Goal: Transaction & Acquisition: Book appointment/travel/reservation

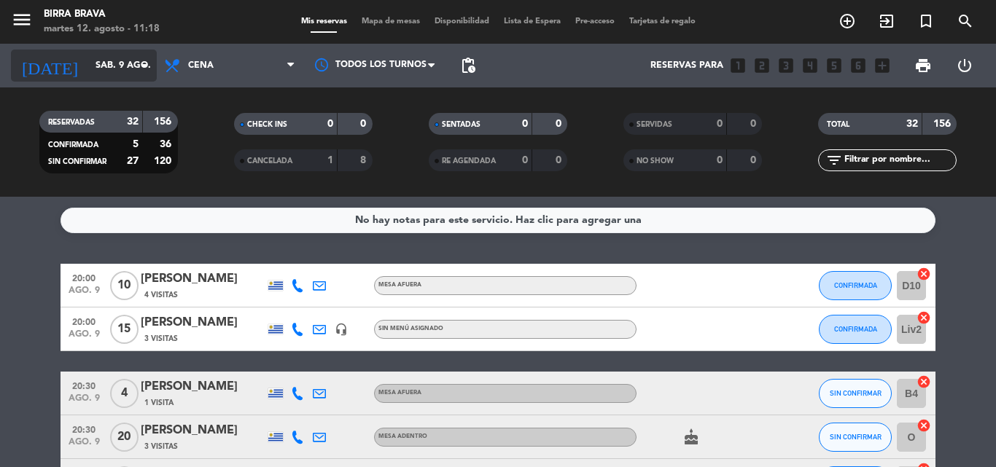
click at [88, 63] on input "sáb. 9 ago." at bounding box center [149, 65] width 123 height 25
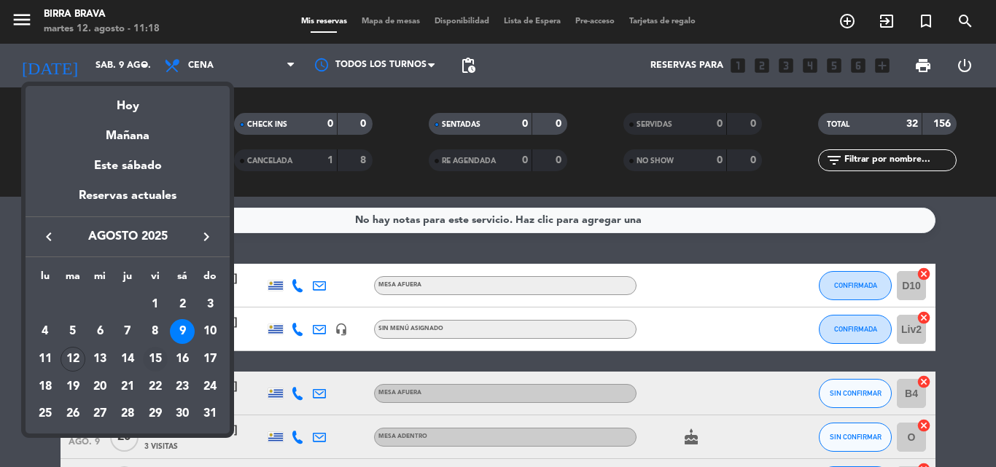
click at [162, 357] on div "15" at bounding box center [155, 359] width 25 height 25
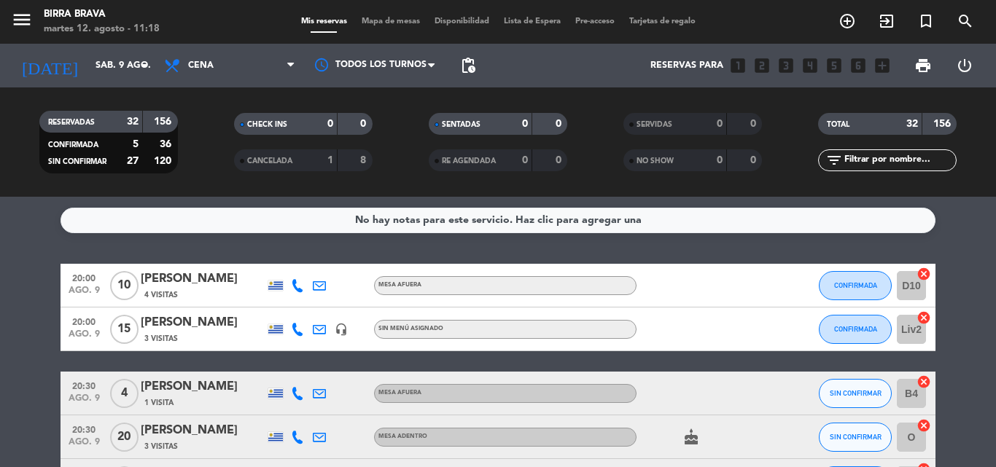
type input "vie. 15 ago."
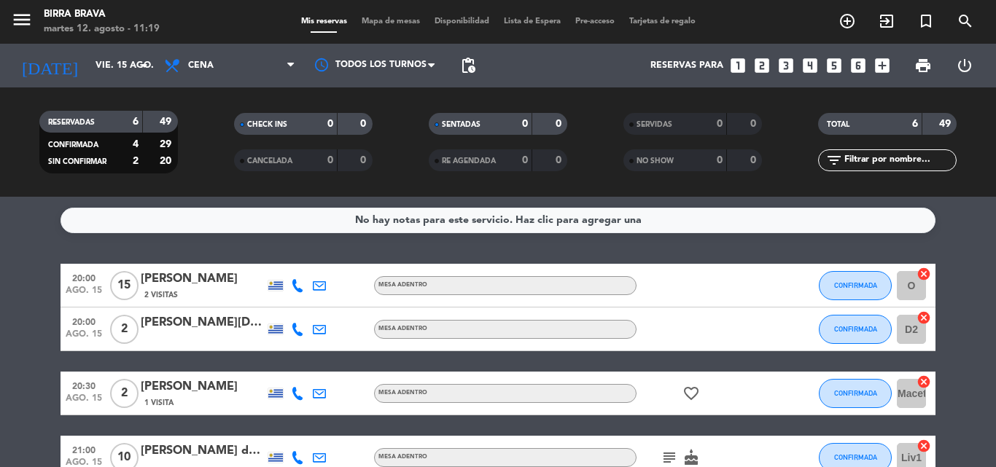
click at [378, 23] on span "Mapa de mesas" at bounding box center [390, 21] width 73 height 8
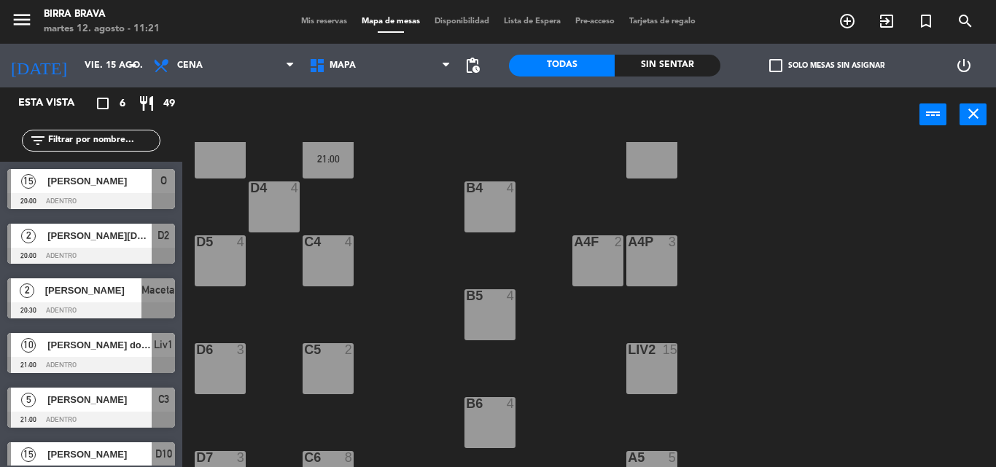
scroll to position [364, 0]
click at [109, 68] on input "vie. 15 ago." at bounding box center [138, 65] width 123 height 25
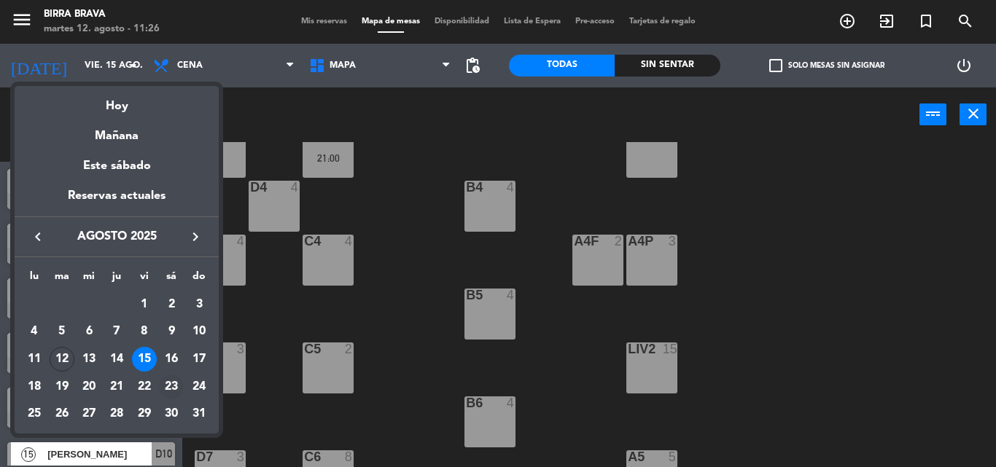
click at [168, 383] on div "23" at bounding box center [171, 387] width 25 height 25
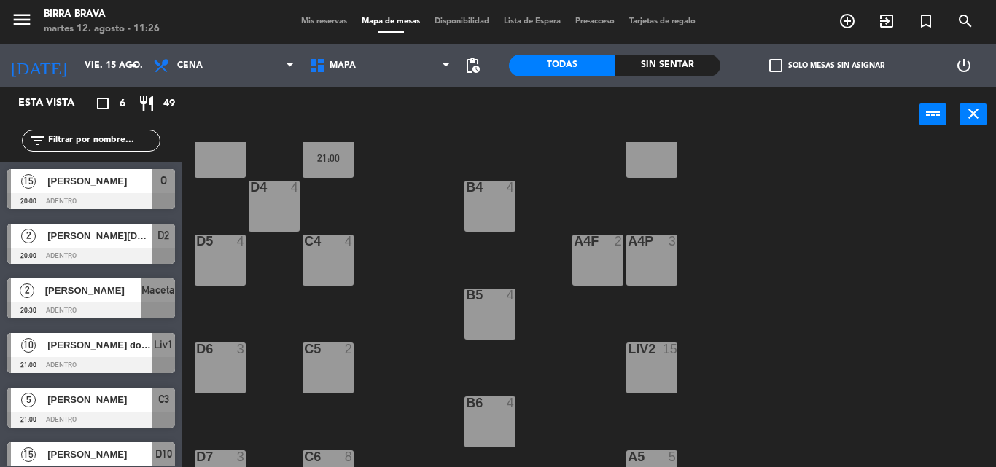
type input "sáb. 23 ago."
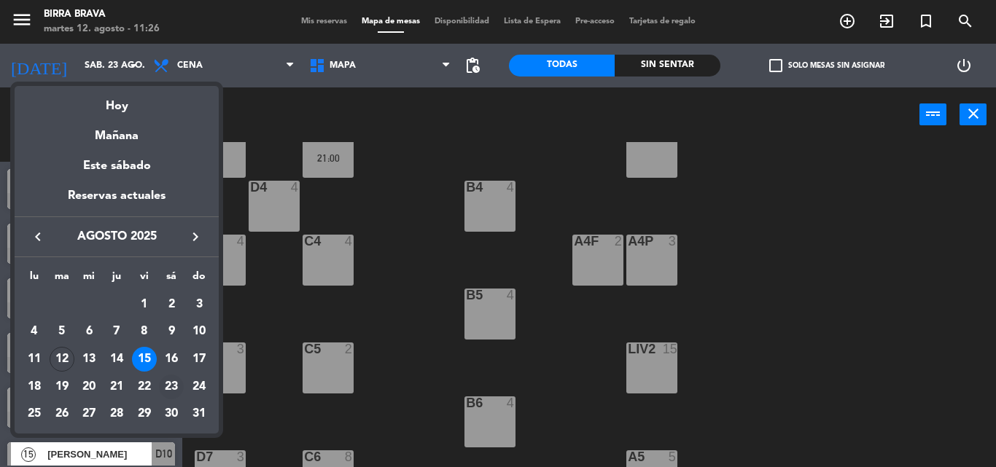
scroll to position [0, 0]
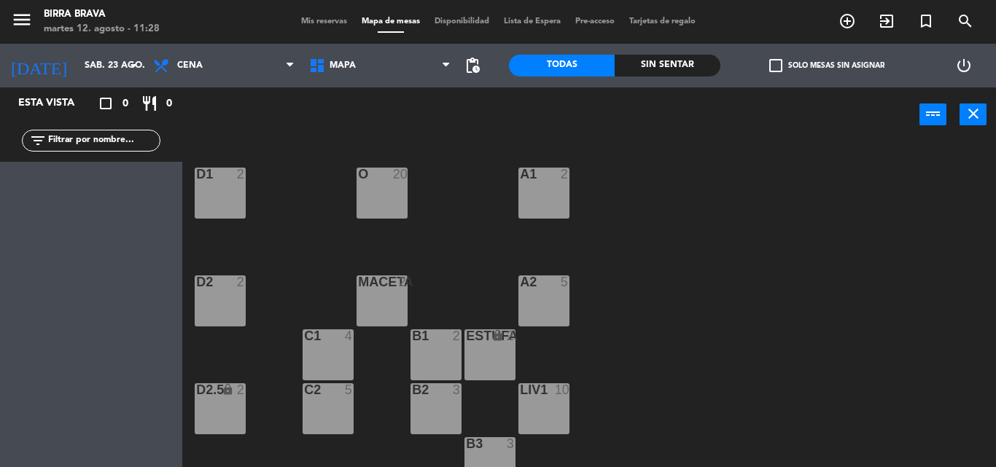
click at [385, 183] on div "O 20" at bounding box center [381, 193] width 51 height 51
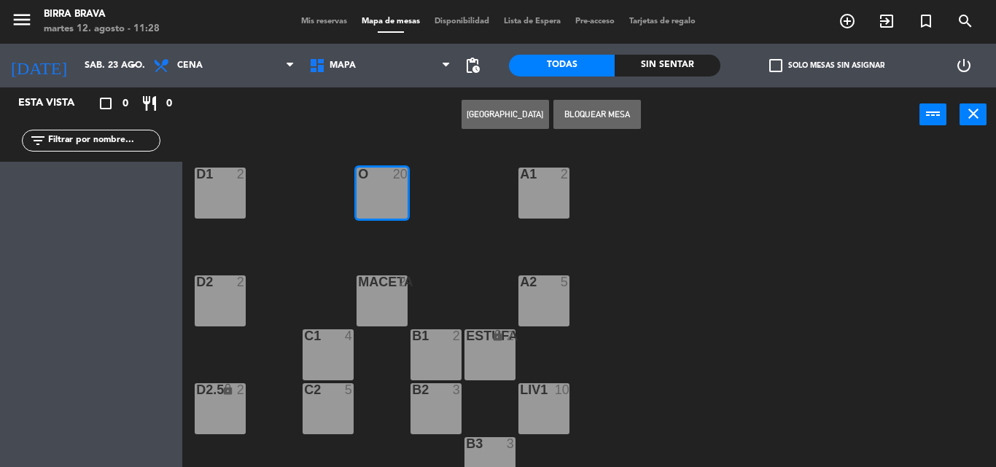
click at [510, 109] on button "[GEOGRAPHIC_DATA]" at bounding box center [504, 114] width 87 height 29
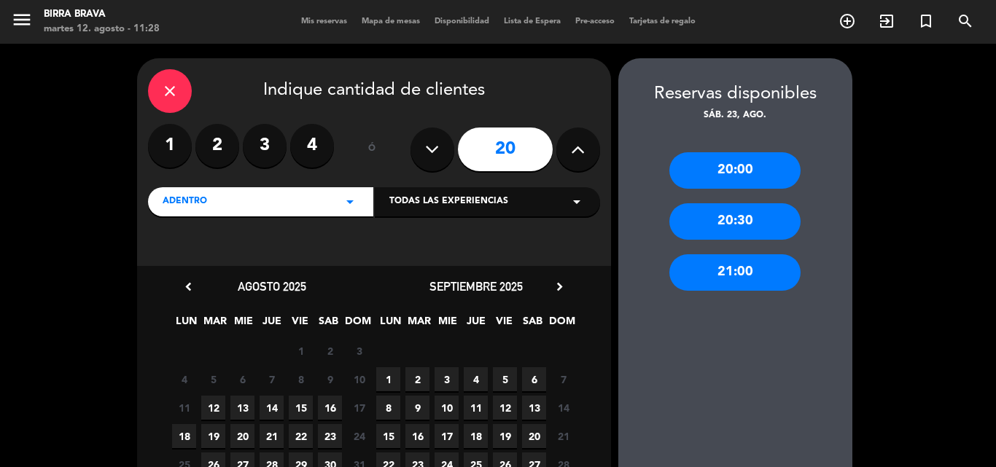
click at [695, 284] on div "21:00" at bounding box center [734, 272] width 131 height 36
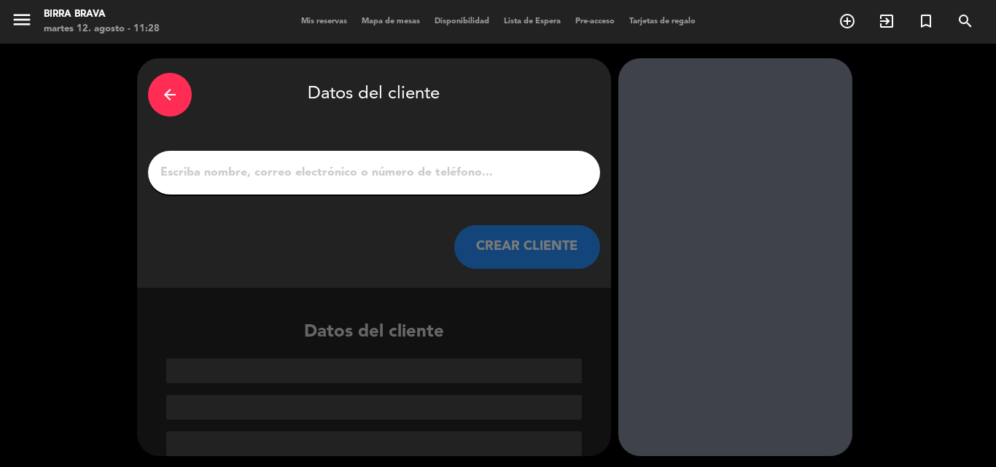
click at [448, 179] on input "1" at bounding box center [374, 173] width 430 height 20
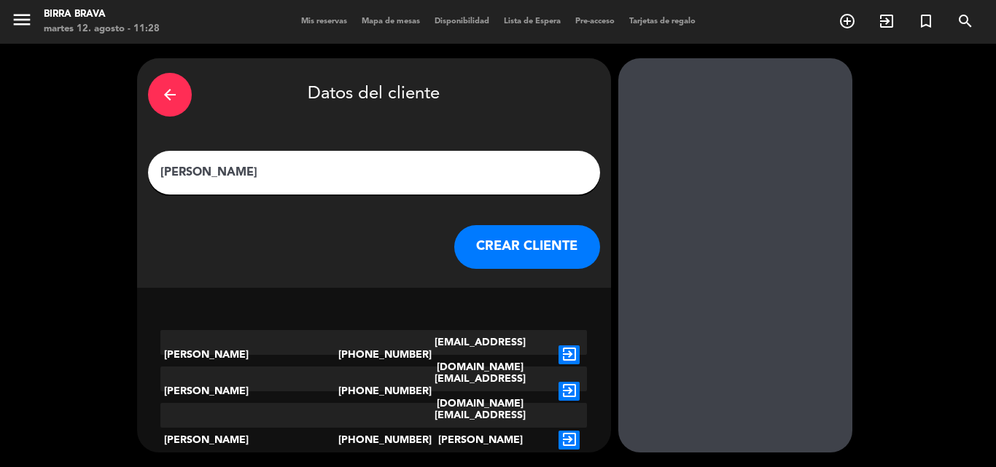
type input "[PERSON_NAME]"
click at [572, 431] on icon "exit_to_app" at bounding box center [568, 440] width 21 height 19
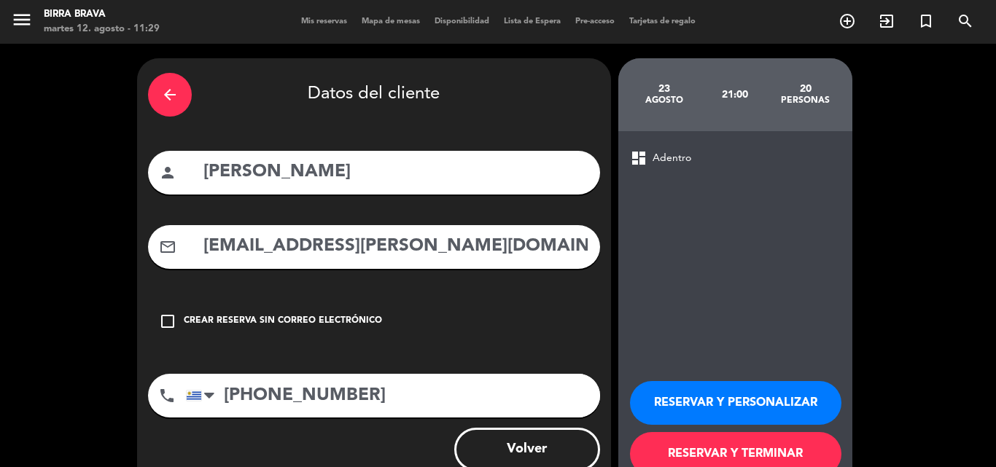
click at [703, 451] on button "RESERVAR Y TERMINAR" at bounding box center [735, 454] width 211 height 44
